Goal: Information Seeking & Learning: Learn about a topic

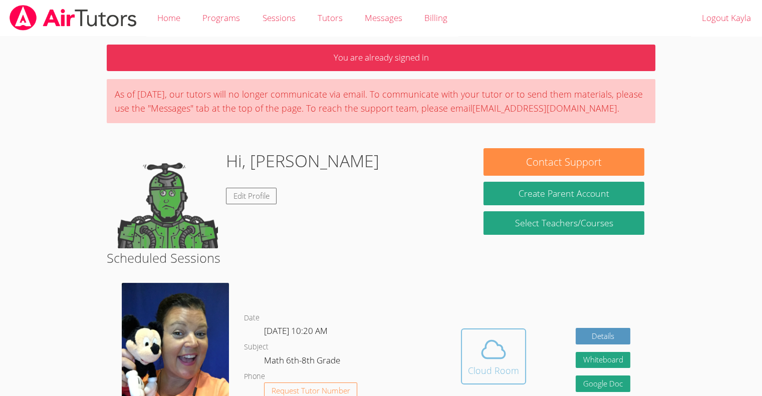
click at [490, 357] on icon at bounding box center [493, 350] width 23 height 18
click at [506, 359] on icon at bounding box center [494, 350] width 28 height 28
click at [612, 60] on p "You are already signed in" at bounding box center [381, 58] width 549 height 27
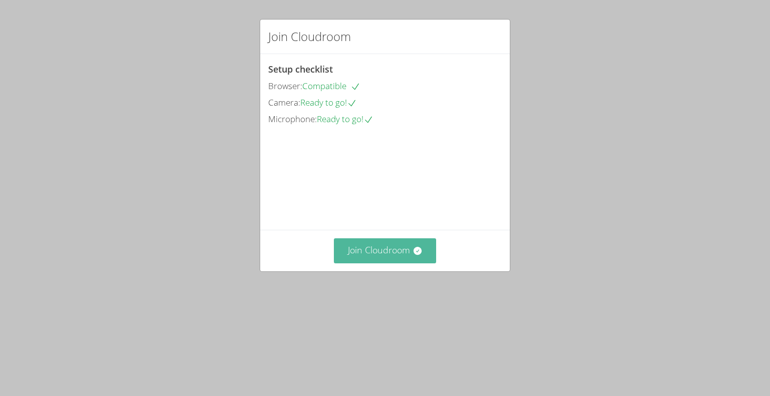
click at [397, 263] on button "Join Cloudroom" at bounding box center [385, 251] width 103 height 25
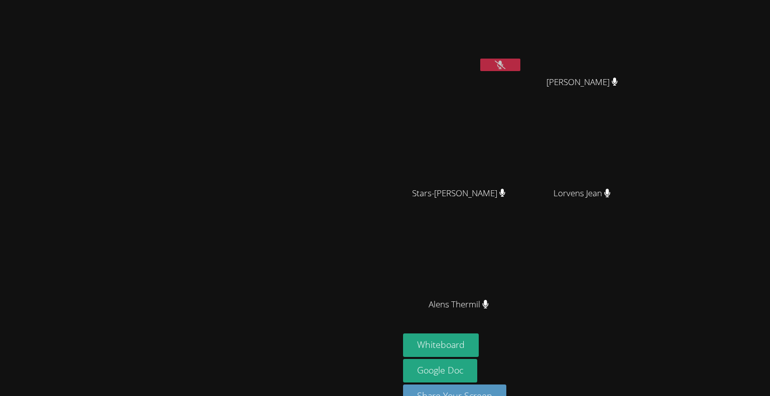
click at [520, 65] on button at bounding box center [500, 65] width 40 height 13
click at [520, 64] on button at bounding box center [500, 65] width 40 height 13
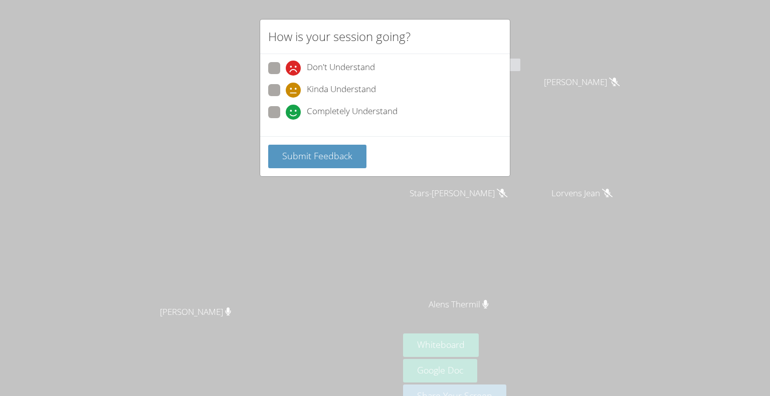
click at [315, 62] on span "Don't Understand" at bounding box center [341, 68] width 68 height 15
click at [294, 62] on input "Don't Understand" at bounding box center [290, 66] width 9 height 9
radio input "true"
click at [313, 157] on span "Submit Feedback" at bounding box center [317, 156] width 70 height 12
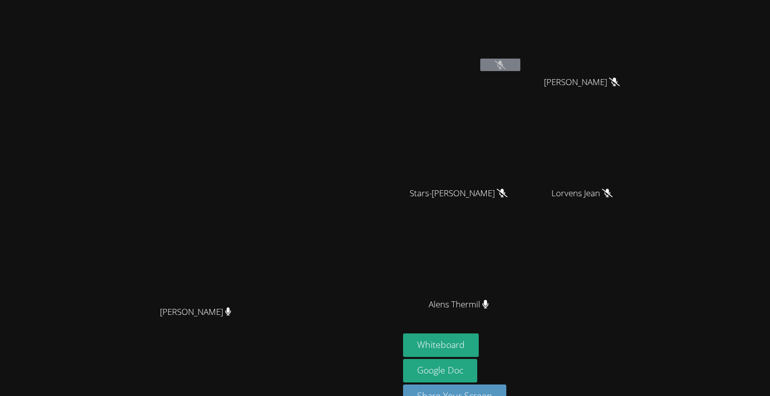
click at [506, 68] on button at bounding box center [500, 65] width 40 height 13
click at [498, 68] on icon at bounding box center [500, 65] width 6 height 9
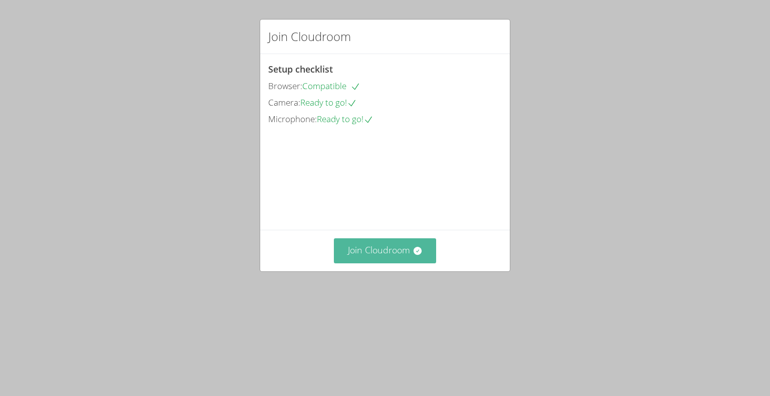
click at [382, 263] on button "Join Cloudroom" at bounding box center [385, 251] width 103 height 25
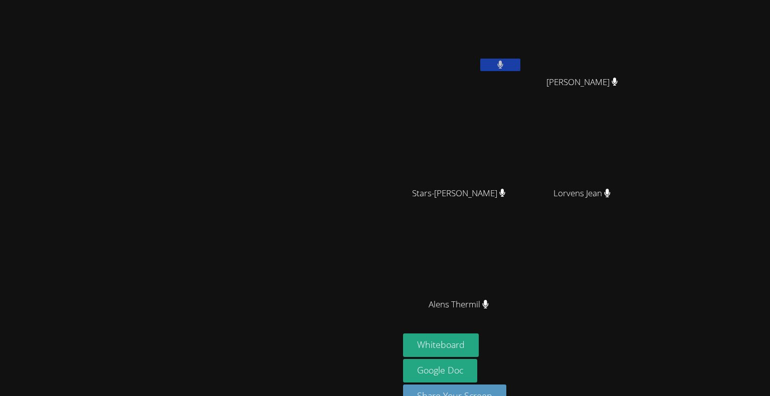
click at [520, 60] on button at bounding box center [500, 65] width 40 height 13
